Goal: Communication & Community: Answer question/provide support

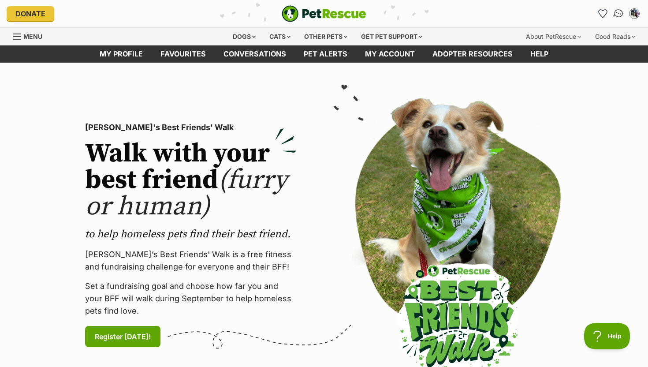
click at [615, 13] on img "Conversations" at bounding box center [619, 13] width 12 height 11
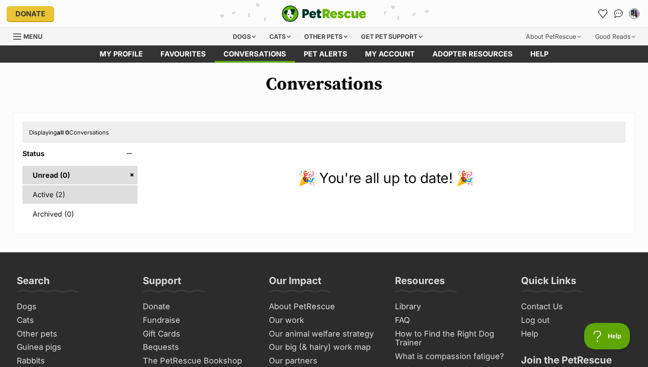
click at [55, 193] on link "Active (2)" at bounding box center [79, 194] width 115 height 19
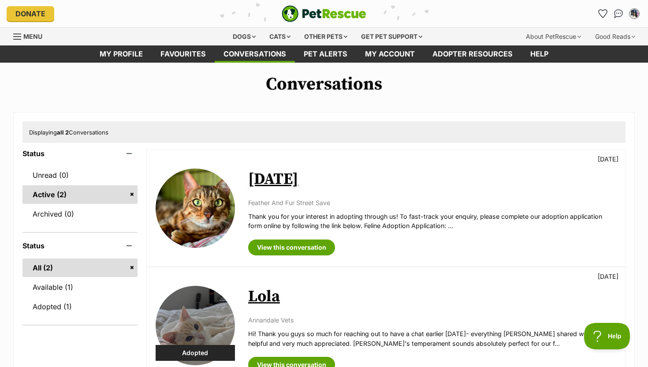
click at [254, 182] on link "[DATE]" at bounding box center [273, 179] width 50 height 20
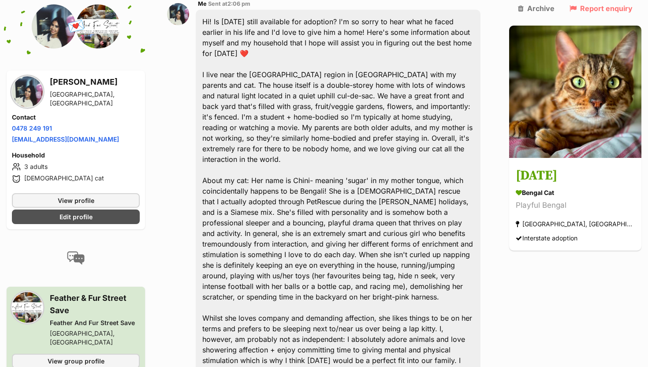
scroll to position [410, 0]
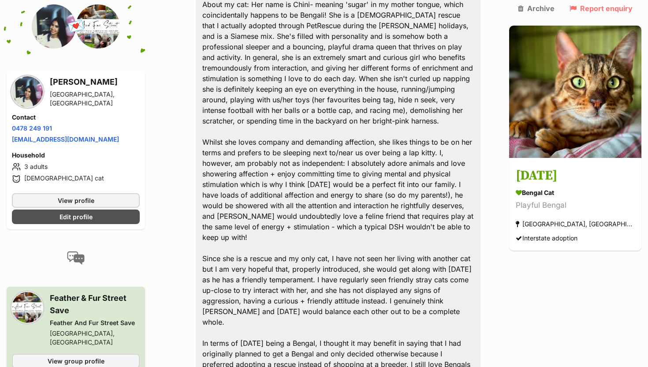
drag, startPoint x: 48, startPoint y: 297, endPoint x: 75, endPoint y: 309, distance: 29.4
click at [75, 309] on div "Feather & Fur Street Save Feather And Fur Street Save [GEOGRAPHIC_DATA], [GEOGR…" at bounding box center [76, 319] width 128 height 55
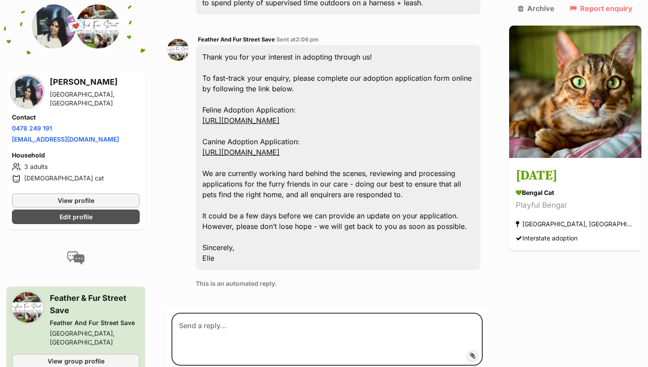
scroll to position [1006, 0]
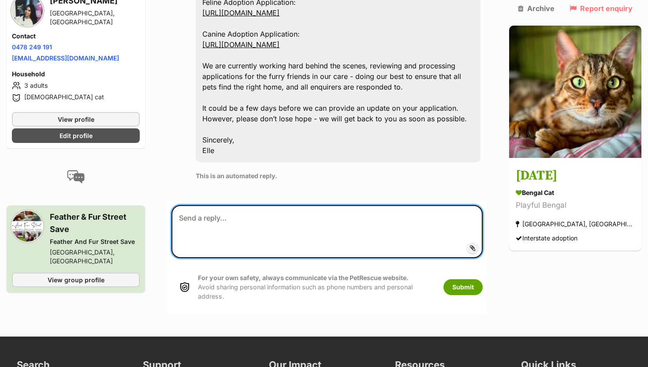
click at [476, 205] on textarea at bounding box center [327, 231] width 311 height 53
